Goal: Task Accomplishment & Management: Complete application form

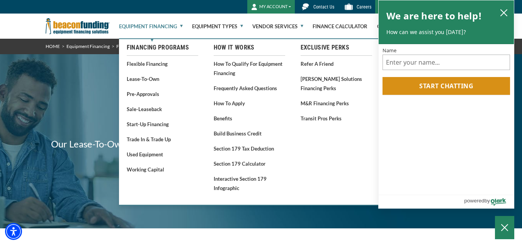
click at [175, 25] on link "Equipment Financing" at bounding box center [151, 26] width 64 height 25
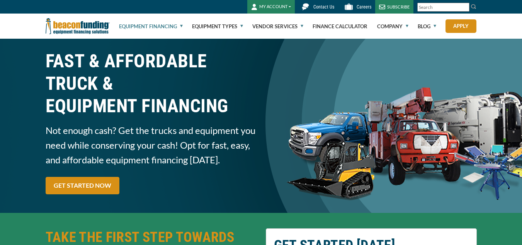
click at [175, 25] on link "Equipment Financing" at bounding box center [151, 26] width 64 height 25
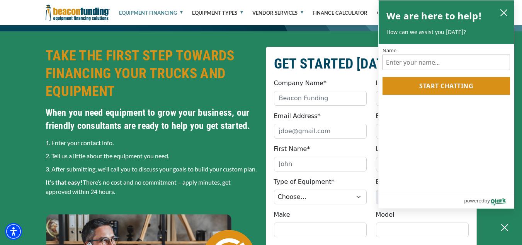
scroll to position [186, 0]
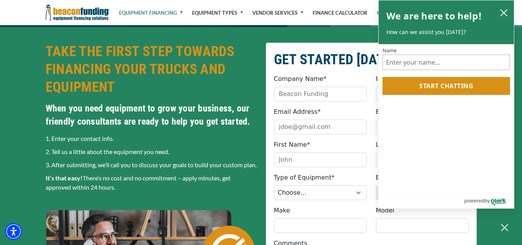
click at [153, 166] on p "3. After submitting, we’ll call you to discuss your goals to build your custom …" at bounding box center [151, 164] width 211 height 9
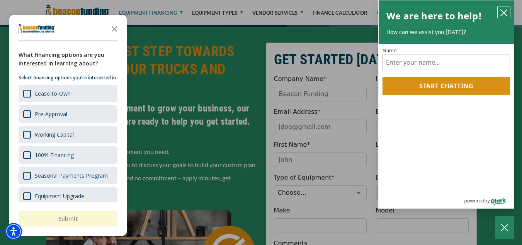
click at [507, 12] on icon "close chatbox" at bounding box center [504, 13] width 8 height 8
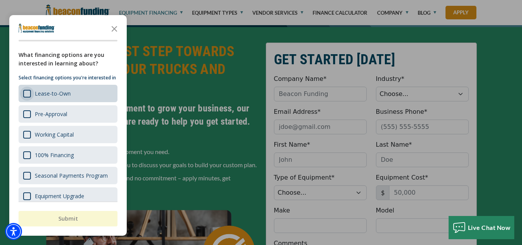
click at [28, 97] on div "Survey" at bounding box center [27, 94] width 8 height 8
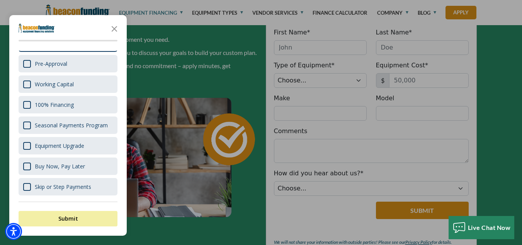
scroll to position [58, 0]
click at [90, 216] on button "Submit" at bounding box center [68, 218] width 99 height 15
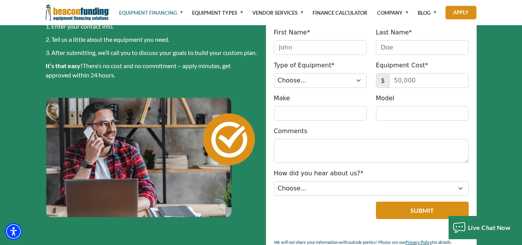
click at [339, 58] on fieldset "GET STARTED TODAY Company Name* Please provide a valid company name. Industry* …" at bounding box center [371, 100] width 211 height 341
click at [337, 48] on input "First Name*" at bounding box center [320, 47] width 93 height 15
type input "m"
type input "Michael"
click at [392, 51] on input "Last Name*" at bounding box center [422, 47] width 93 height 15
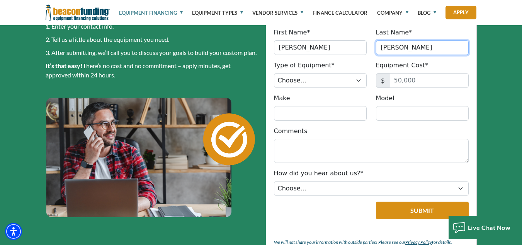
type input "Baxley"
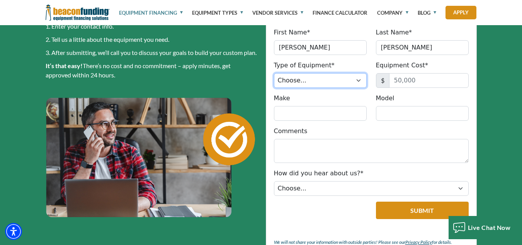
click at [311, 84] on select "Choose... Backhoe Boom/Bucket Truck Chipper Commercial Mower Crane DTG/DTF Prin…" at bounding box center [320, 80] width 93 height 15
select select "23"
click at [274, 73] on select "Choose... Backhoe Boom/Bucket Truck Chipper Commercial Mower Crane DTG/DTF Prin…" at bounding box center [320, 80] width 93 height 15
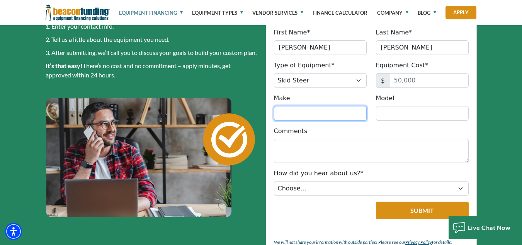
click at [282, 116] on input "Make" at bounding box center [320, 113] width 93 height 15
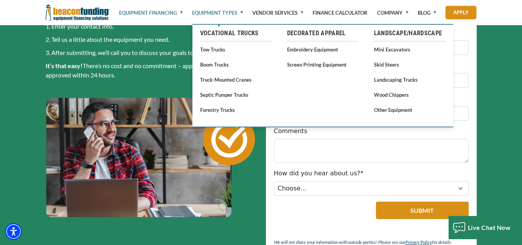
click at [240, 11] on link "Equipment Types" at bounding box center [217, 13] width 51 height 26
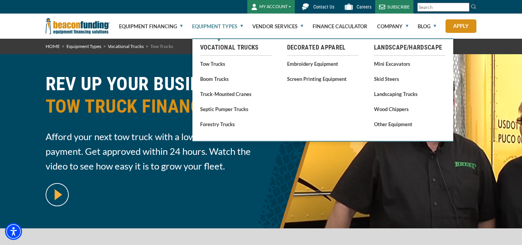
click at [227, 27] on link "Equipment Types" at bounding box center [217, 26] width 51 height 25
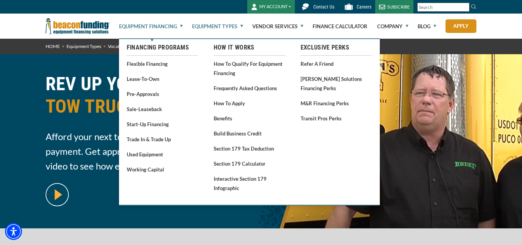
click at [173, 23] on link "Equipment Financing" at bounding box center [151, 26] width 64 height 25
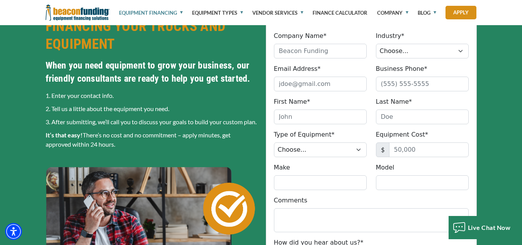
scroll to position [198, 0]
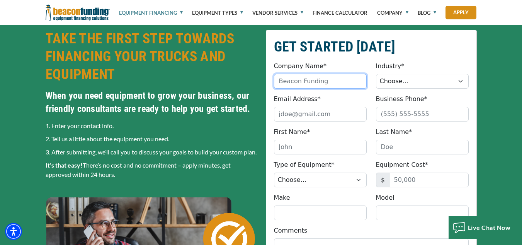
click at [342, 79] on input "Company Name*" at bounding box center [320, 81] width 93 height 15
type input "b"
click at [297, 81] on input "Baxleys" at bounding box center [320, 81] width 93 height 15
click at [309, 80] on input "Baxley,s" at bounding box center [320, 81] width 93 height 15
type input "Baxley's Quality Trucking LLC"
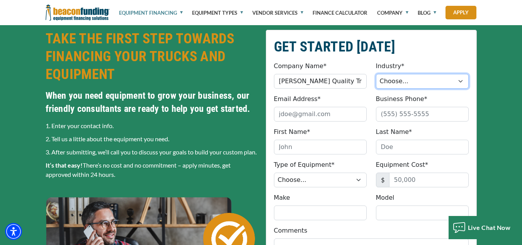
click at [425, 79] on select "Choose... Towing Landscape/Hardscape Decorated Apparel Septic Light Constructio…" at bounding box center [422, 81] width 93 height 15
select select "5"
click at [376, 74] on select "Choose... Towing Landscape/Hardscape Decorated Apparel Septic Light Constructio…" at bounding box center [422, 81] width 93 height 15
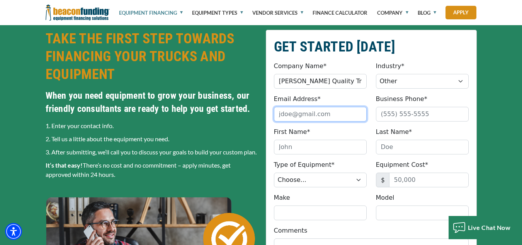
click at [283, 114] on input "Email Address*" at bounding box center [320, 114] width 93 height 15
type input "baxley643@gmail.com"
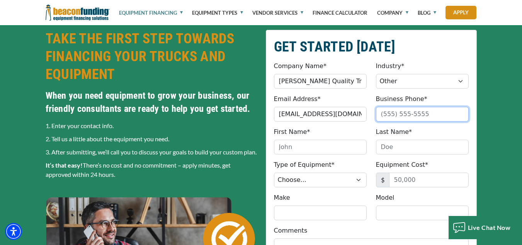
click at [394, 115] on input "Business Phone*" at bounding box center [422, 114] width 93 height 15
type input "(803) 968-0583"
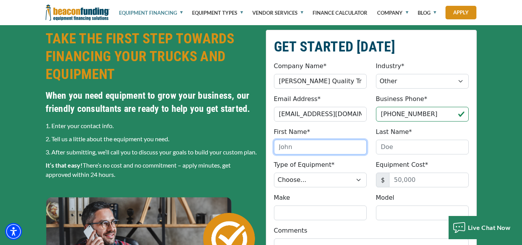
click at [326, 148] on input "First Name*" at bounding box center [320, 147] width 93 height 15
click at [284, 149] on input "michael" at bounding box center [320, 147] width 93 height 15
type input "Michael"
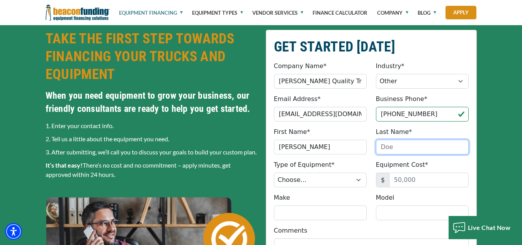
click at [394, 145] on input "Last Name*" at bounding box center [422, 147] width 93 height 15
type input "Baxley"
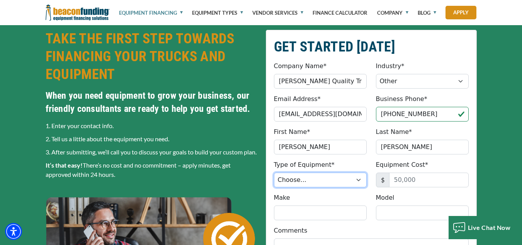
click at [342, 179] on select "Choose... Backhoe Boom/Bucket Truck Chipper Commercial Mower Crane DTG/DTF Prin…" at bounding box center [320, 179] width 93 height 15
select select "23"
click at [274, 172] on select "Choose... Backhoe Boom/Bucket Truck Chipper Commercial Mower Crane DTG/DTF Prin…" at bounding box center [320, 179] width 93 height 15
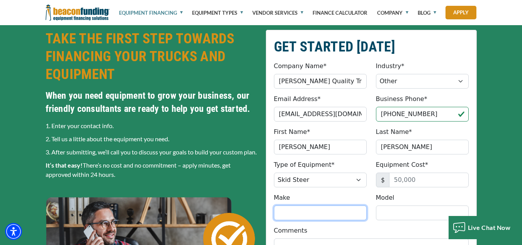
click at [308, 215] on input "Make" at bounding box center [320, 212] width 93 height 15
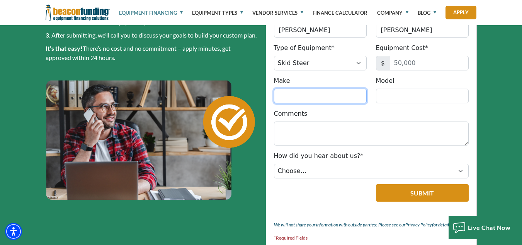
scroll to position [336, 0]
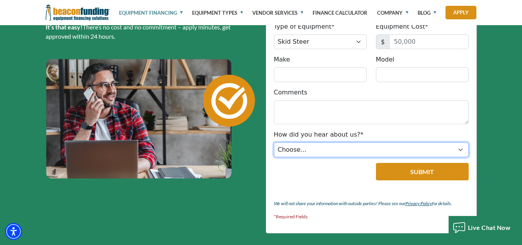
click at [460, 150] on select "Choose... Internet Search Vendor Referral Word of Mouth Client Referral Email E…" at bounding box center [371, 149] width 195 height 15
select select "5"
click at [274, 142] on select "Choose... Internet Search Vendor Referral Word of Mouth Client Referral Email E…" at bounding box center [371, 149] width 195 height 15
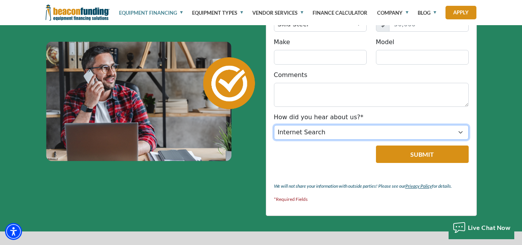
scroll to position [358, 0]
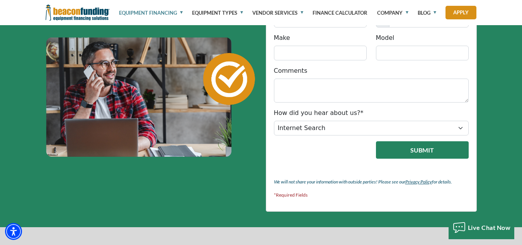
click at [414, 147] on button "Submit" at bounding box center [422, 149] width 93 height 17
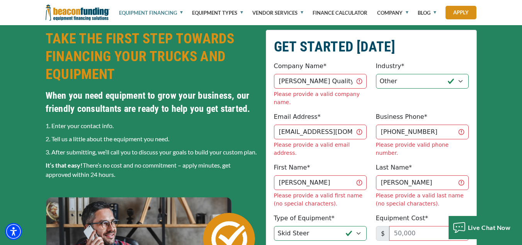
scroll to position [220, 0]
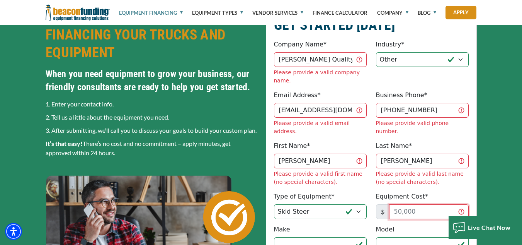
click at [406, 204] on input "Equipment Cost*" at bounding box center [429, 211] width 80 height 15
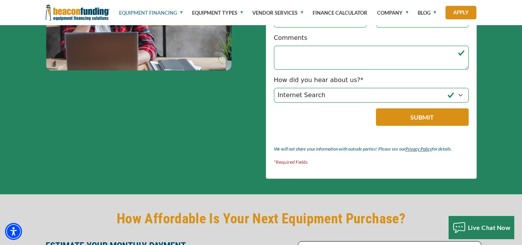
scroll to position [449, 0]
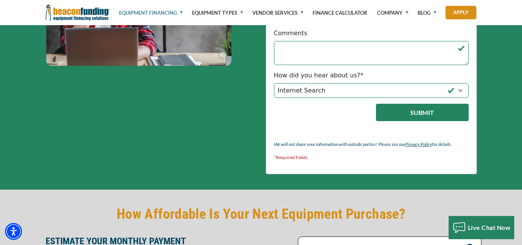
type input "50,000"
click at [461, 104] on button "Submit" at bounding box center [422, 112] width 93 height 17
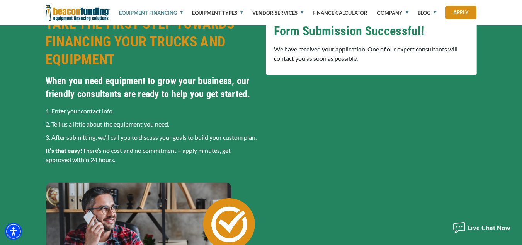
scroll to position [197, 0]
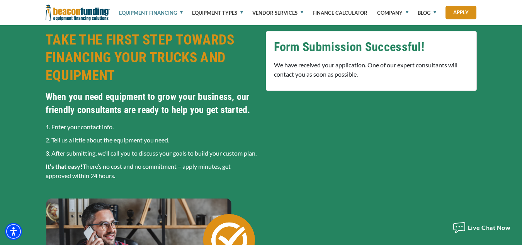
drag, startPoint x: 516, startPoint y: 44, endPoint x: 524, endPoint y: 39, distance: 9.3
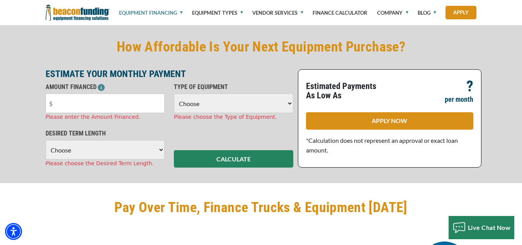
scroll to position [535, 0]
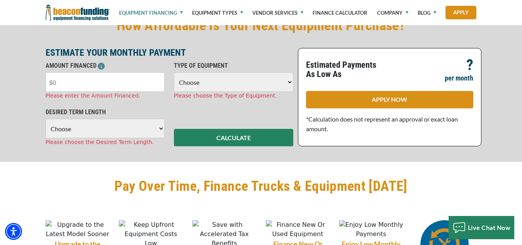
click at [69, 92] on input "text" at bounding box center [105, 81] width 119 height 19
type input "$50,000"
click at [193, 90] on select "Choose Backhoe Boom/Bucket Truck Chipper Commercial Mower Crane DTG/DTF Printin…" at bounding box center [233, 81] width 119 height 19
select select "23"
click at [174, 82] on select "Choose Backhoe Boom/Bucket Truck Chipper Commercial Mower Crane DTG/DTF Printin…" at bounding box center [233, 81] width 119 height 19
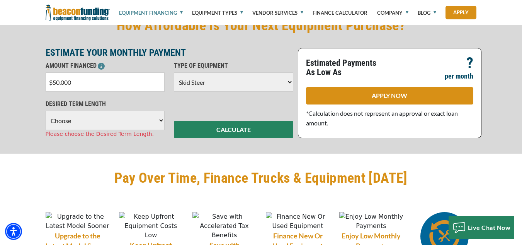
click at [133, 130] on select "Choose 36 Months 48 Months 60 Months" at bounding box center [105, 120] width 119 height 19
click at [46, 120] on select "Choose 36 Months 48 Months 60 Months" at bounding box center [105, 120] width 119 height 19
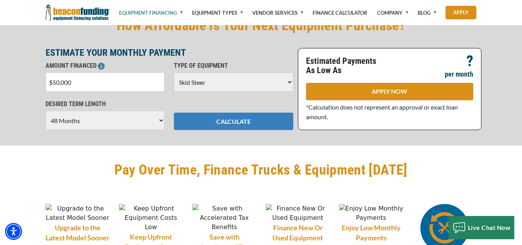
click at [247, 128] on button "CALCULATE" at bounding box center [233, 120] width 119 height 17
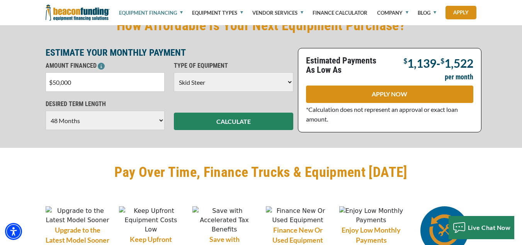
click at [158, 128] on select "Choose 36 Months 48 Months 60 Months" at bounding box center [105, 120] width 119 height 19
select select "60"
click at [46, 120] on select "Choose 36 Months 48 Months 60 Months" at bounding box center [105, 120] width 119 height 19
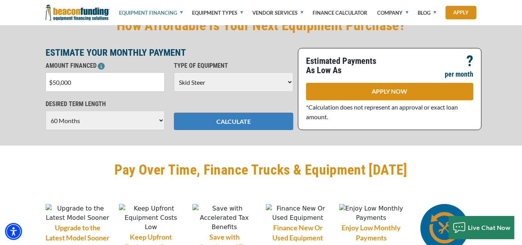
click at [242, 126] on button "CALCULATE" at bounding box center [233, 120] width 119 height 17
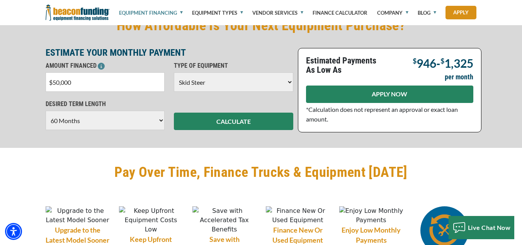
click at [376, 103] on link "APPLY NOW" at bounding box center [389, 93] width 167 height 17
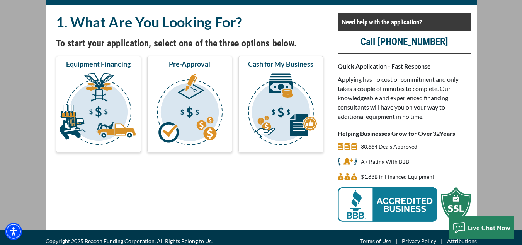
scroll to position [60, 0]
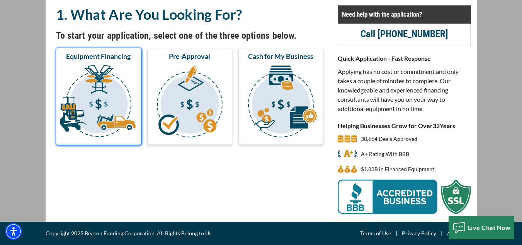
click at [100, 70] on img "submit" at bounding box center [99, 102] width 82 height 77
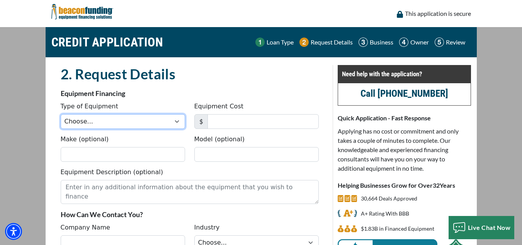
click at [177, 118] on select "Choose... Backhoe Boom/Bucket Truck Chipper Commercial Mower Crane DTG/DTF Prin…" at bounding box center [123, 121] width 124 height 15
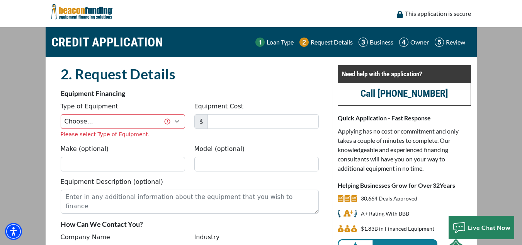
click at [5, 36] on main "CREDIT APPLICATION Loan Type Request Details Business Owner Review" at bounding box center [261, 216] width 522 height 378
